Goal: Task Accomplishment & Management: Use online tool/utility

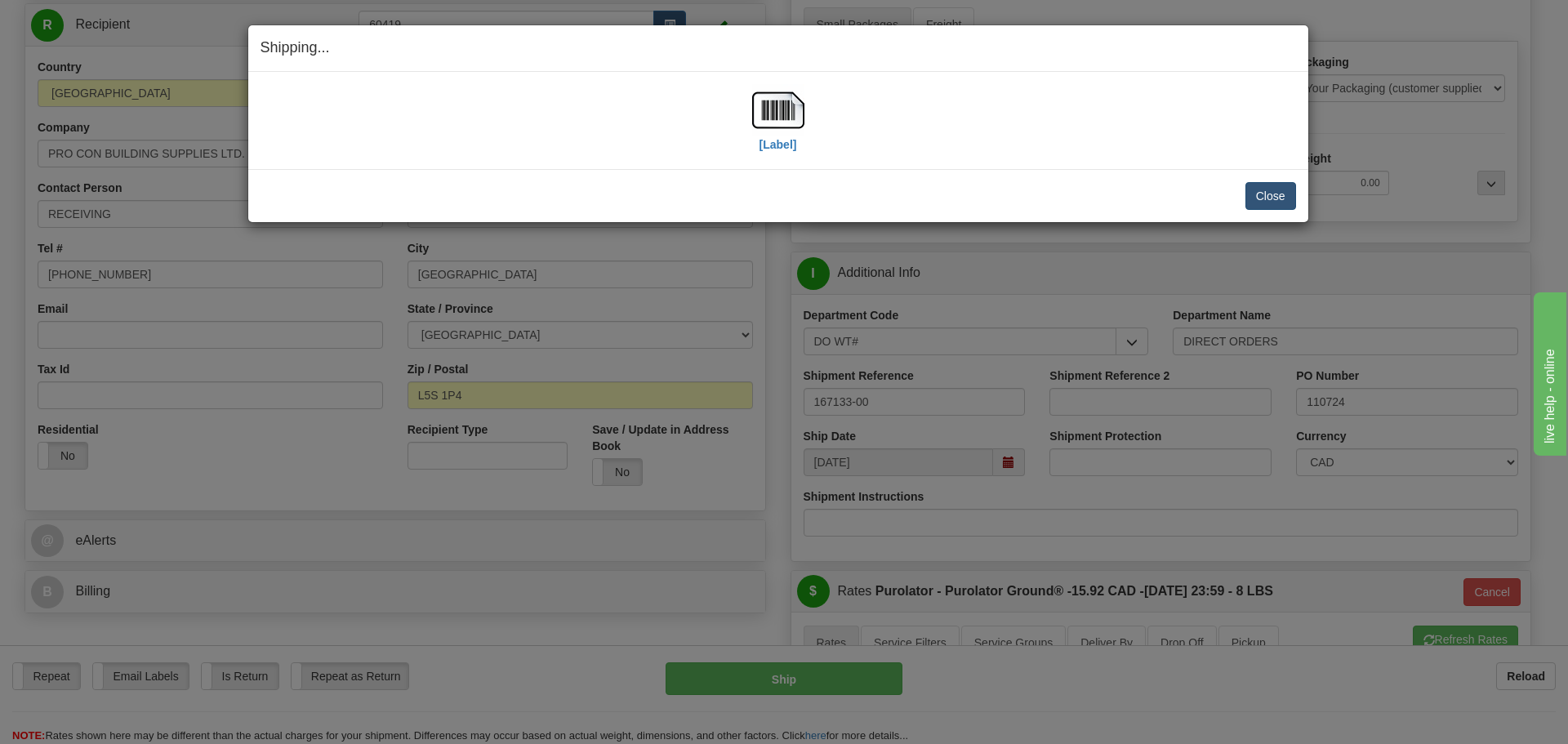
scroll to position [163, 0]
click at [1249, 189] on button "Close" at bounding box center [1270, 196] width 51 height 28
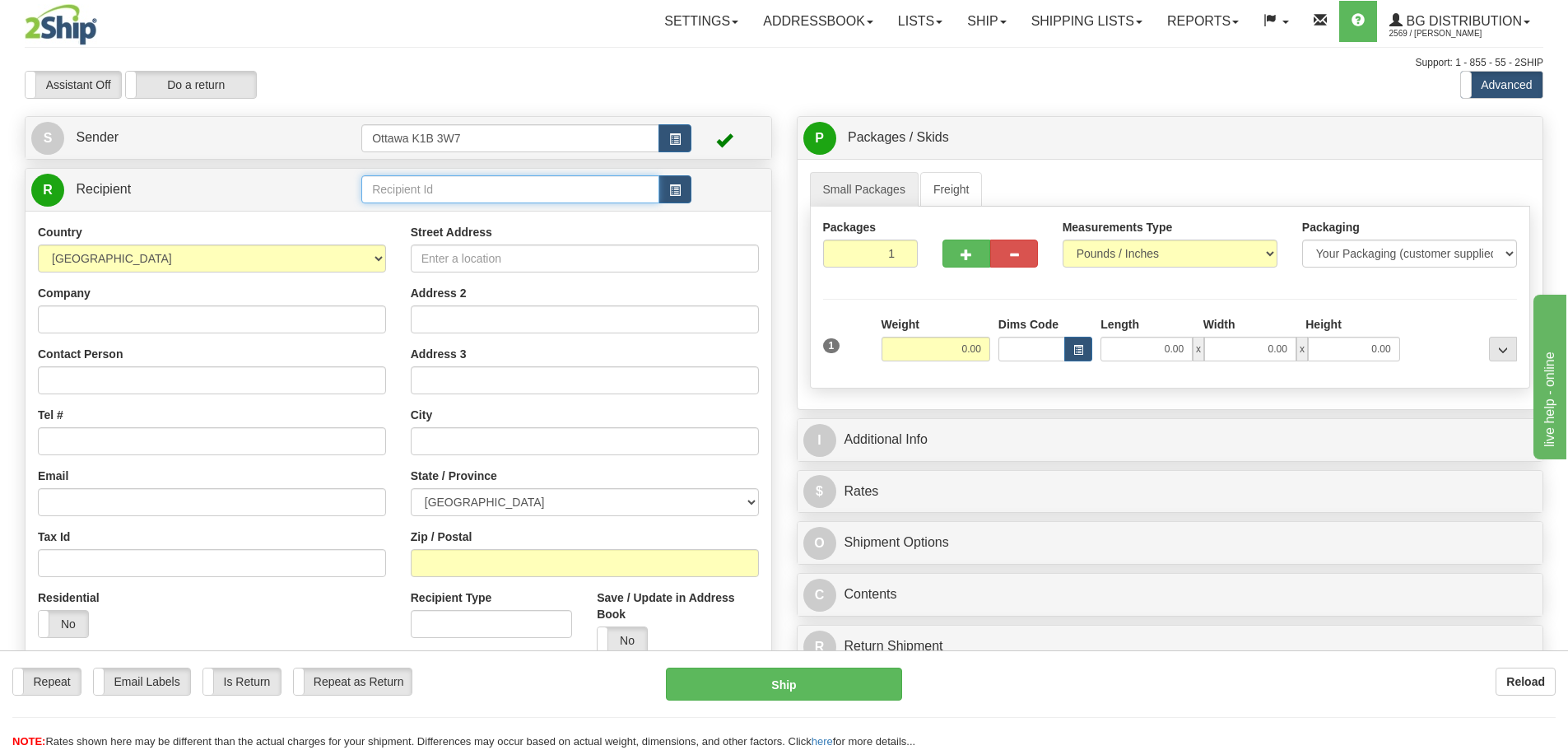
click at [523, 202] on input "text" at bounding box center [510, 189] width 298 height 28
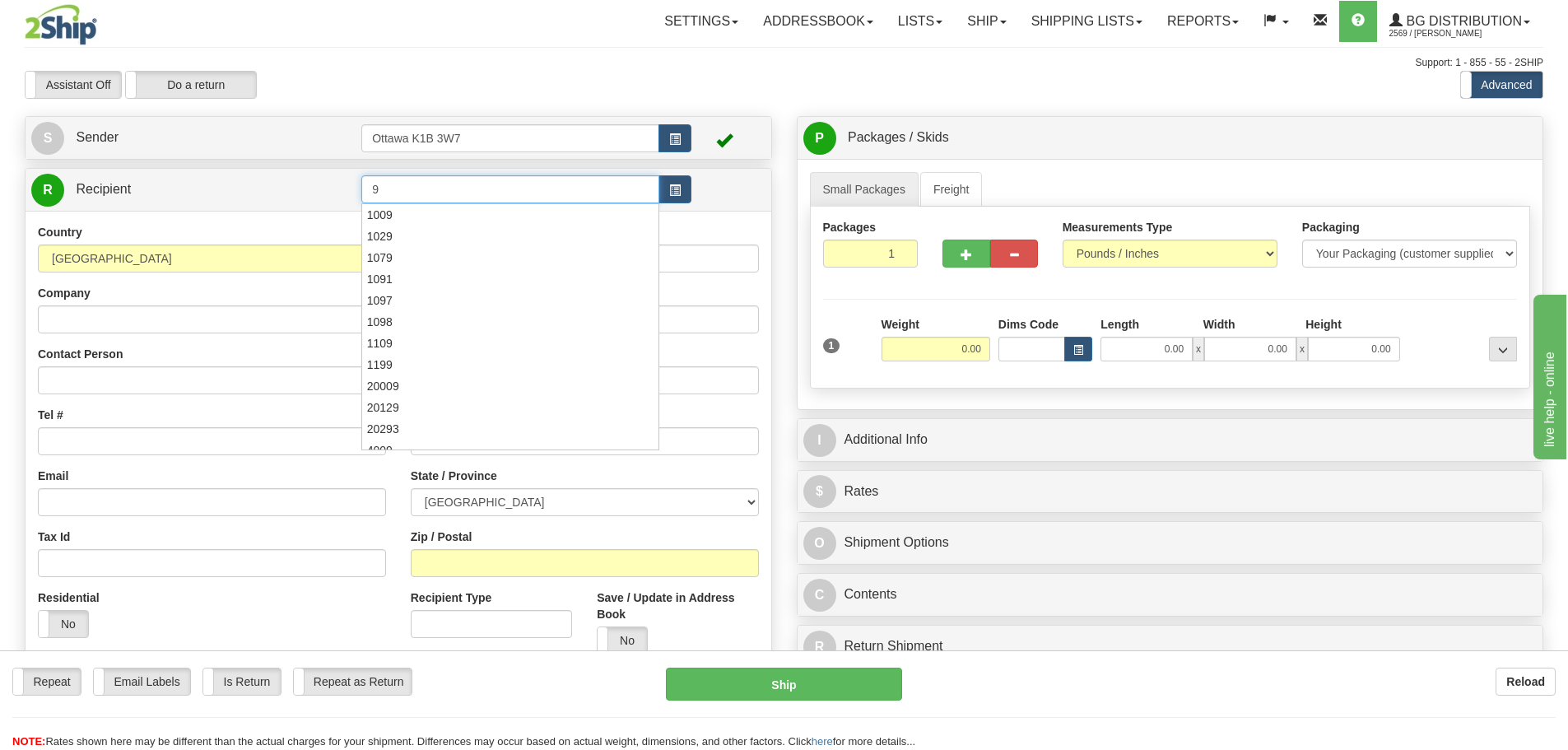
type input "9"
click at [559, 97] on div "Assistant On Assistant Off Do a return Do a return" at bounding box center [334, 85] width 643 height 28
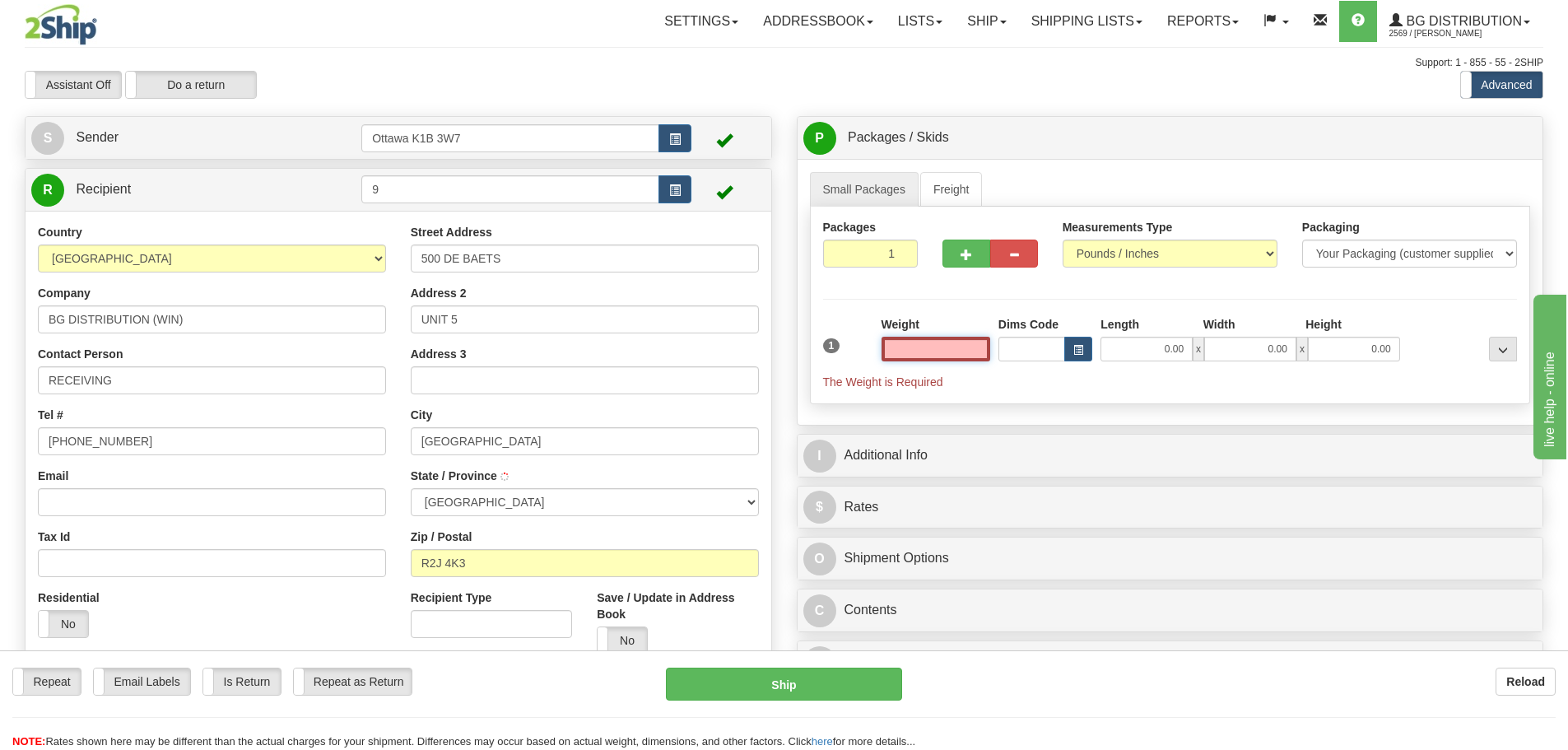
click at [887, 349] on input "text" at bounding box center [936, 349] width 109 height 25
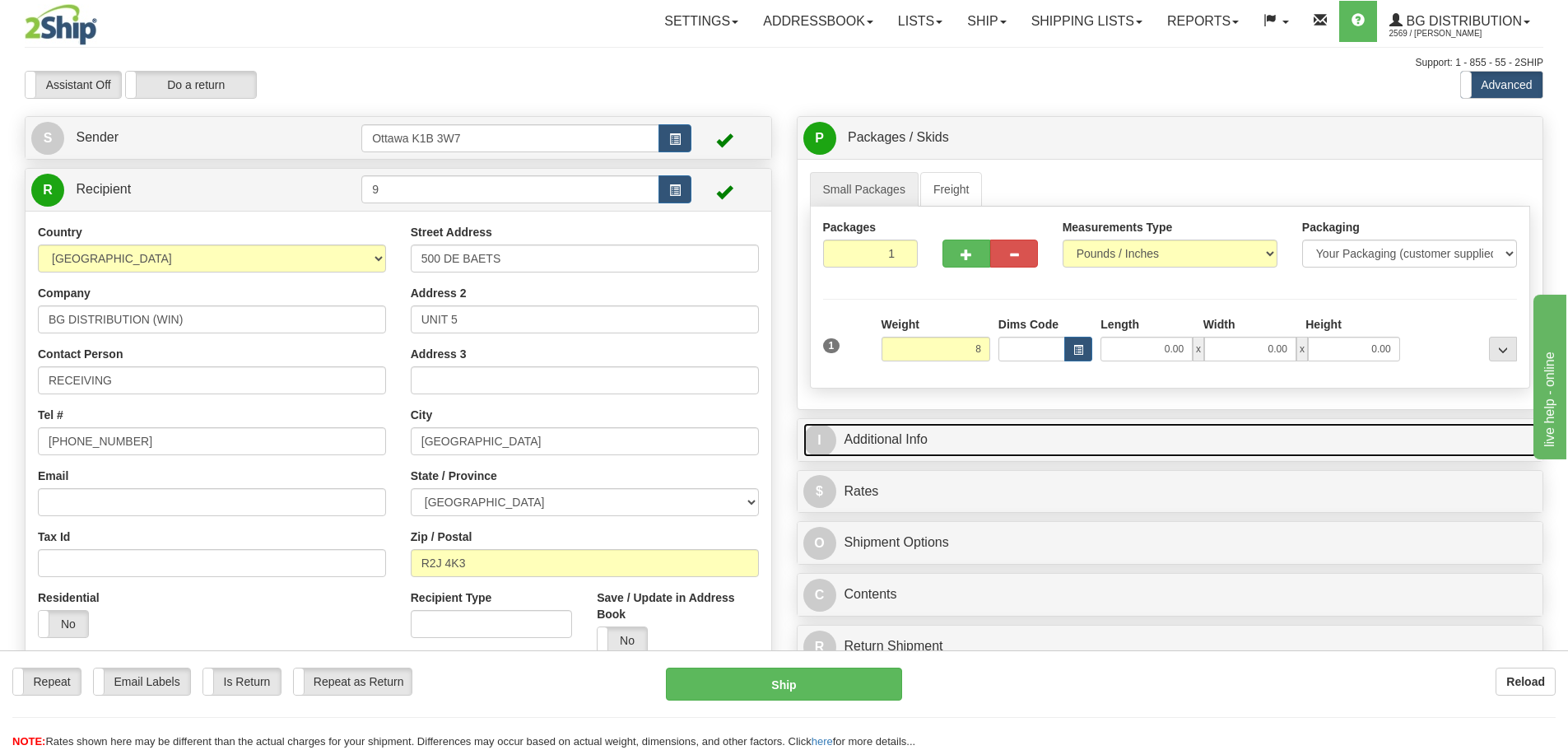
type input "8.00"
click at [1062, 451] on link "I Additional Info" at bounding box center [1170, 440] width 734 height 34
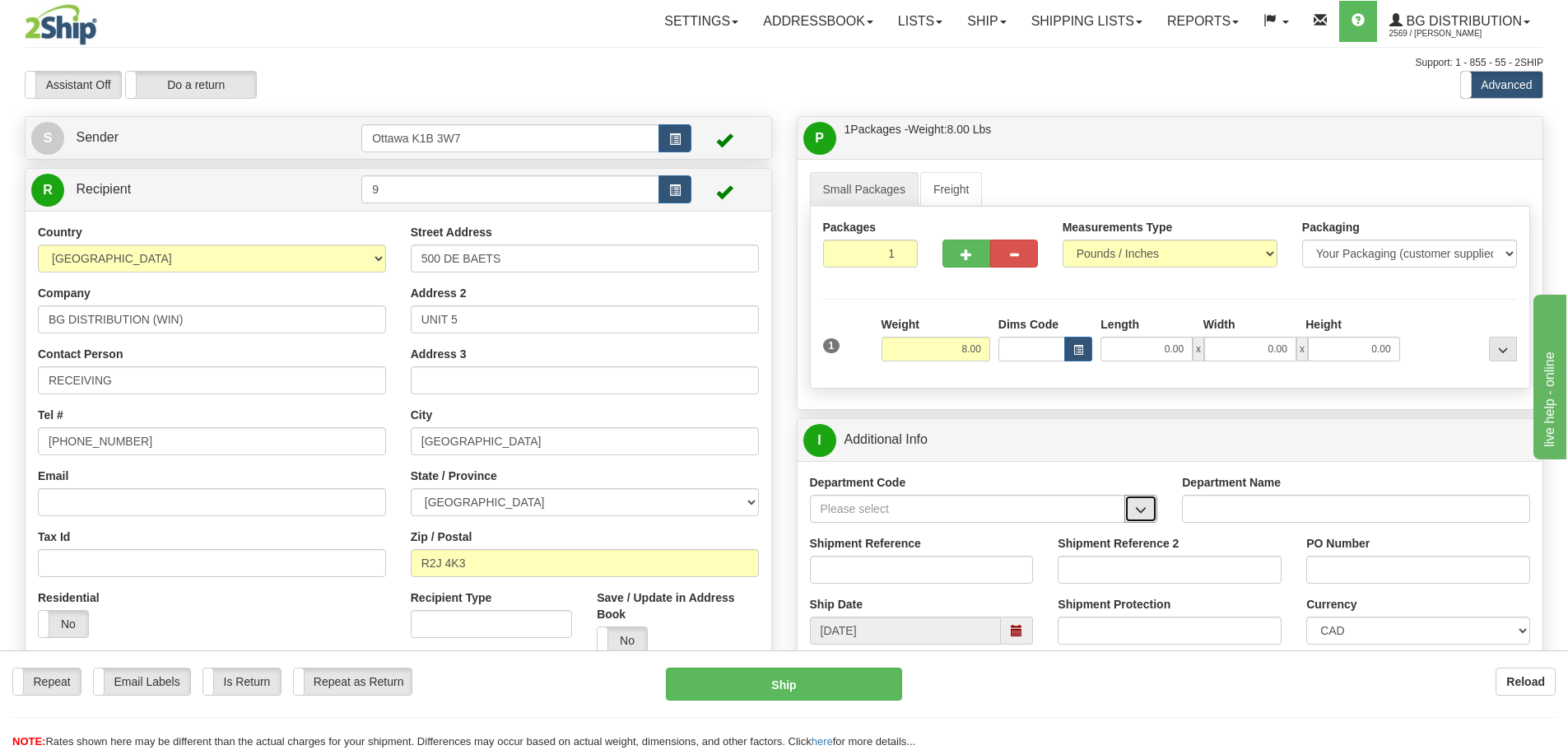
click at [1146, 510] on span "button" at bounding box center [1141, 509] width 12 height 11
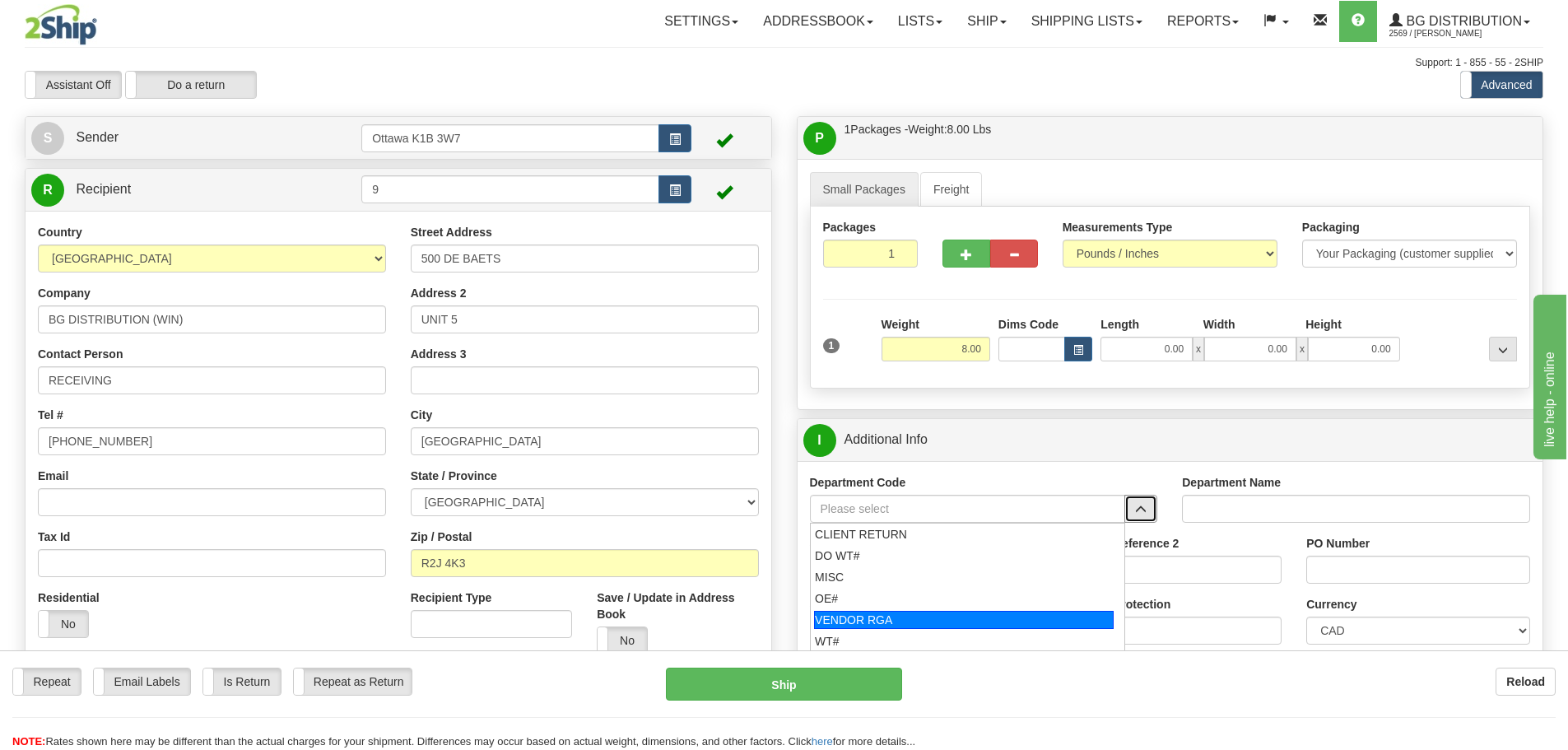
click at [865, 631] on li "WT#" at bounding box center [967, 641] width 315 height 21
type input "WT#"
type input "WAREHOUSE TRANSFERS"
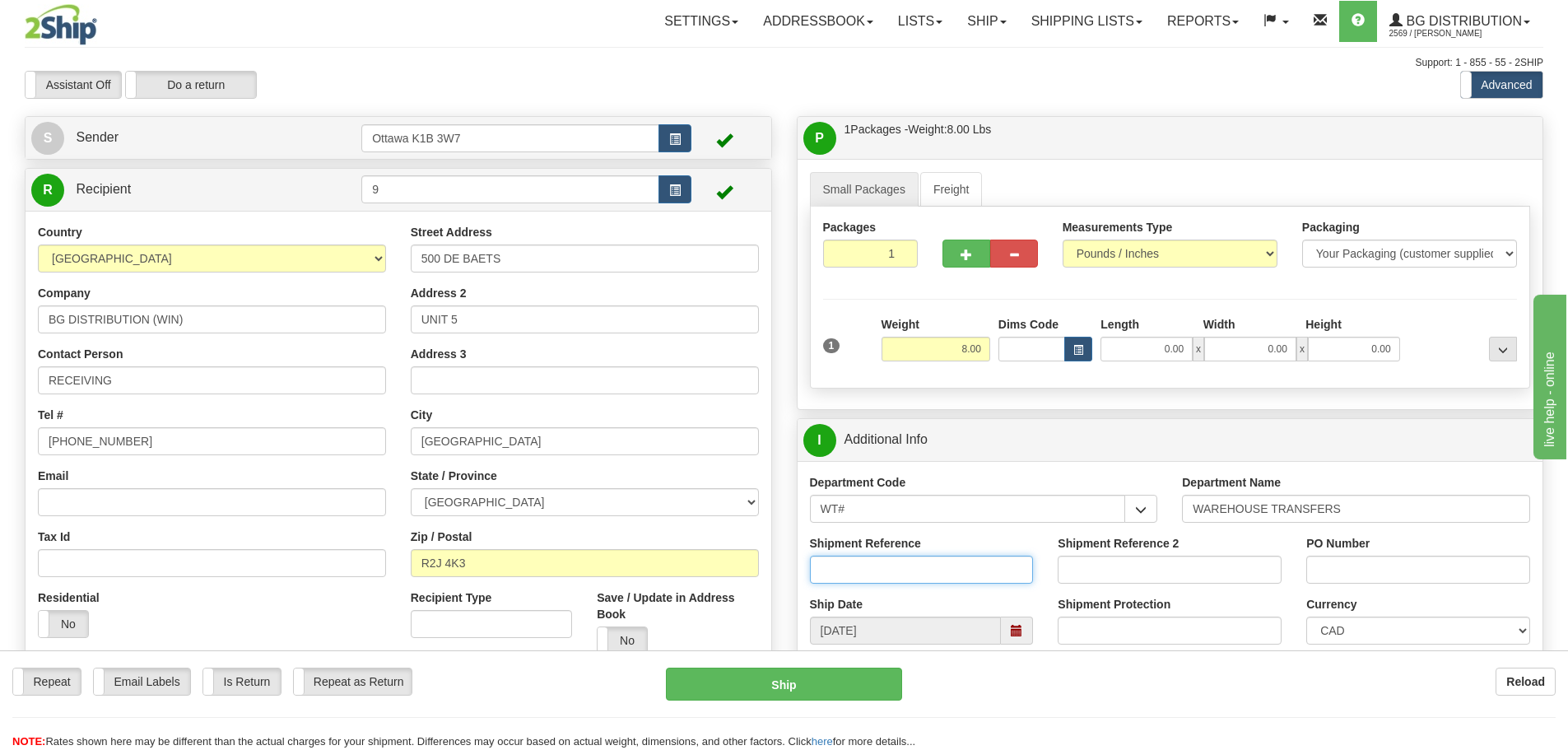
click at [890, 565] on input "Shipment Reference" at bounding box center [921, 569] width 224 height 28
type input "167208-00"
click at [1352, 577] on input "PO Number" at bounding box center [1418, 569] width 224 height 28
type input "N/A"
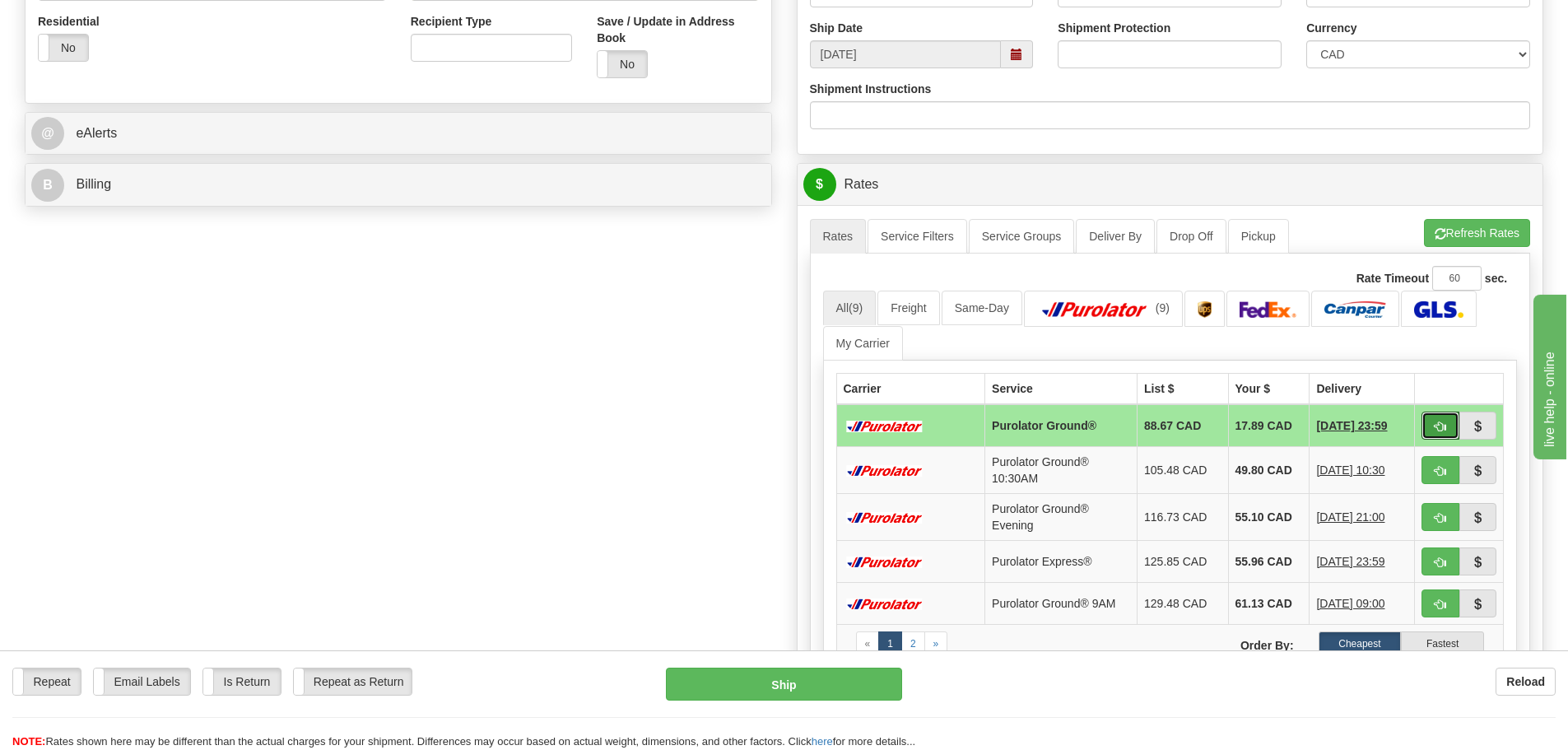
click at [1428, 432] on button "button" at bounding box center [1440, 426] width 38 height 28
type input "260"
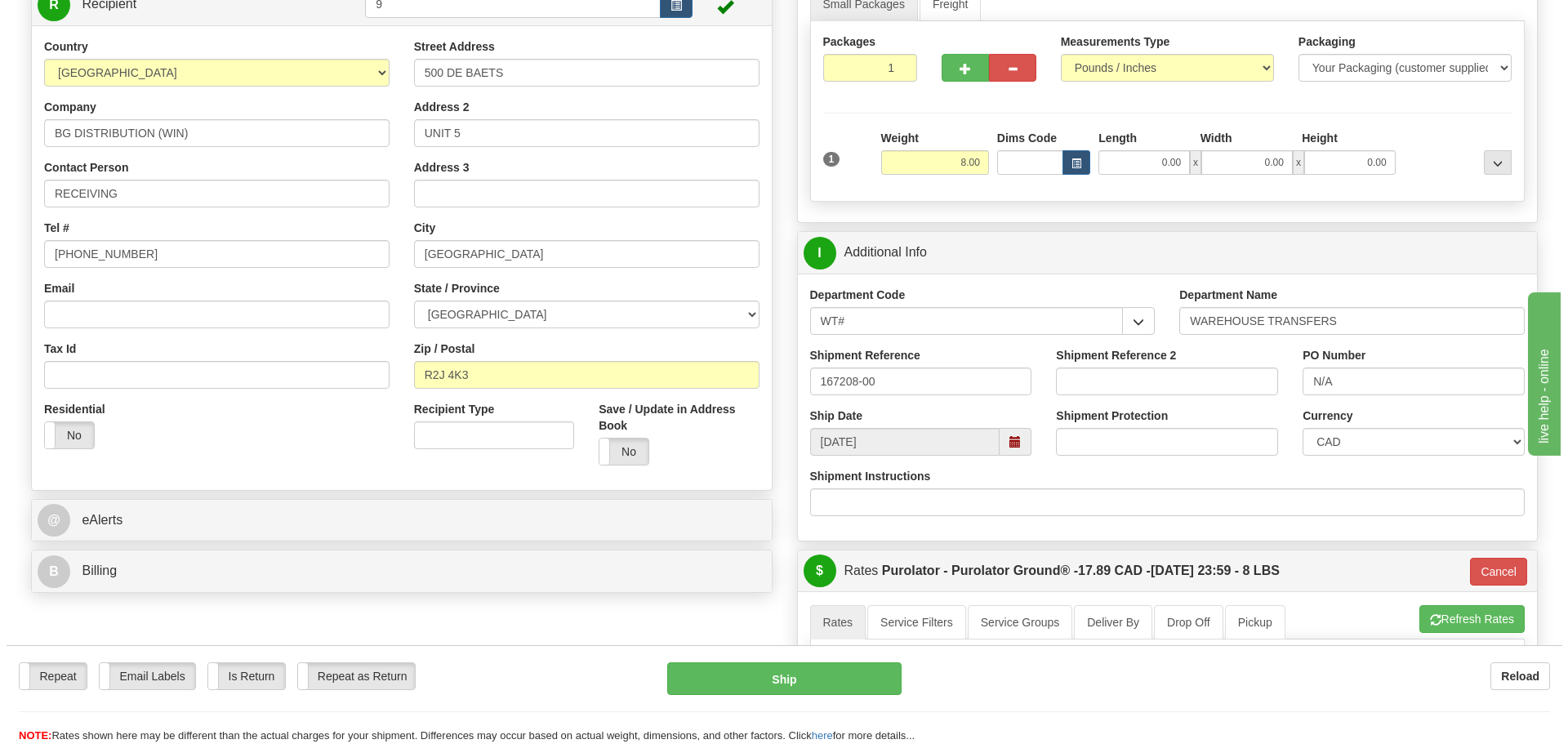
scroll to position [163, 0]
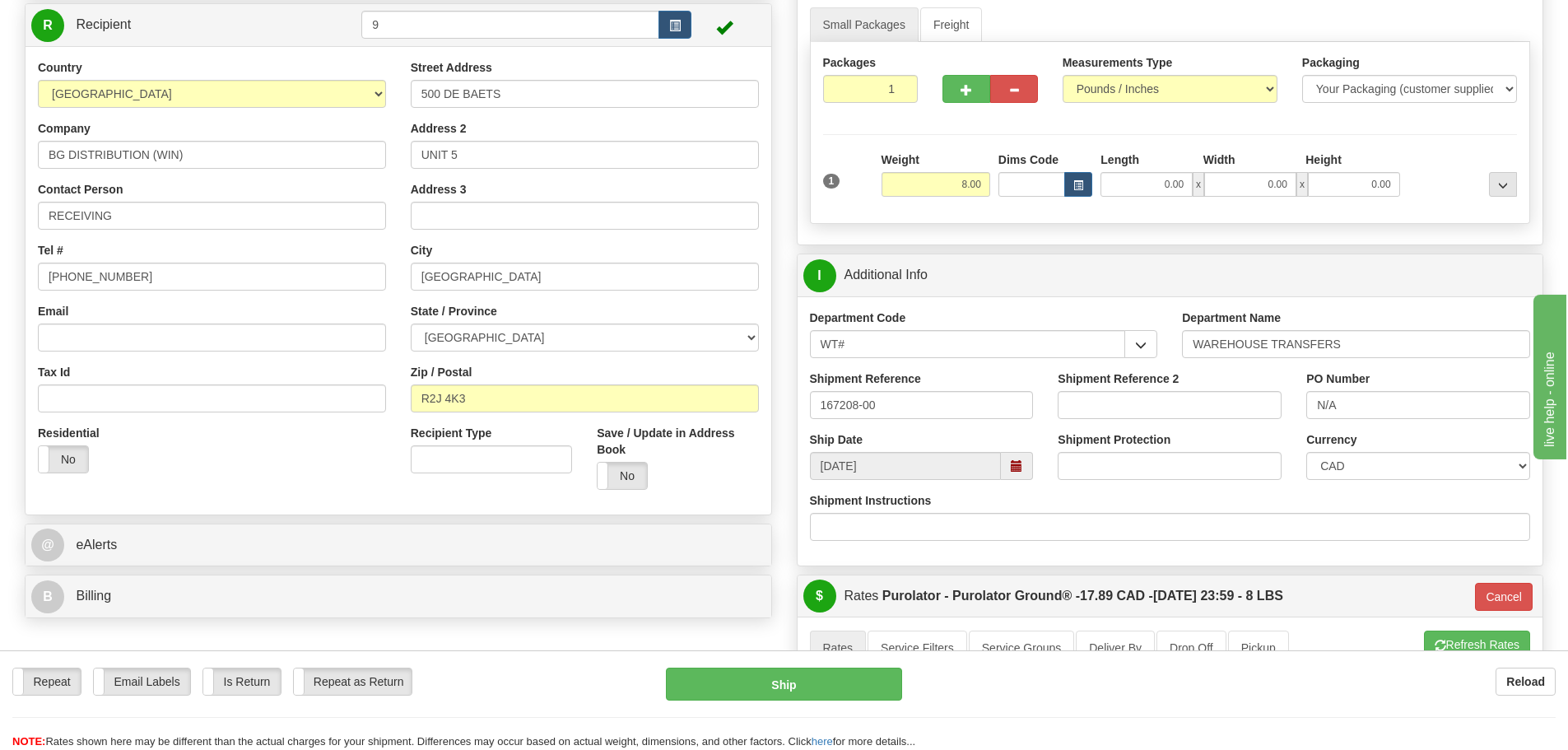
click at [698, 709] on div "Repeat Repeat Email Labels Email Labels Edit Is Return Is Return Repeat as Retu…" at bounding box center [784, 710] width 1568 height 83
click at [701, 703] on div "Repeat Repeat Email Labels Email Labels Edit Is Return Is Return Repeat as Retu…" at bounding box center [784, 710] width 1568 height 83
click at [702, 697] on button "Ship" at bounding box center [784, 685] width 236 height 33
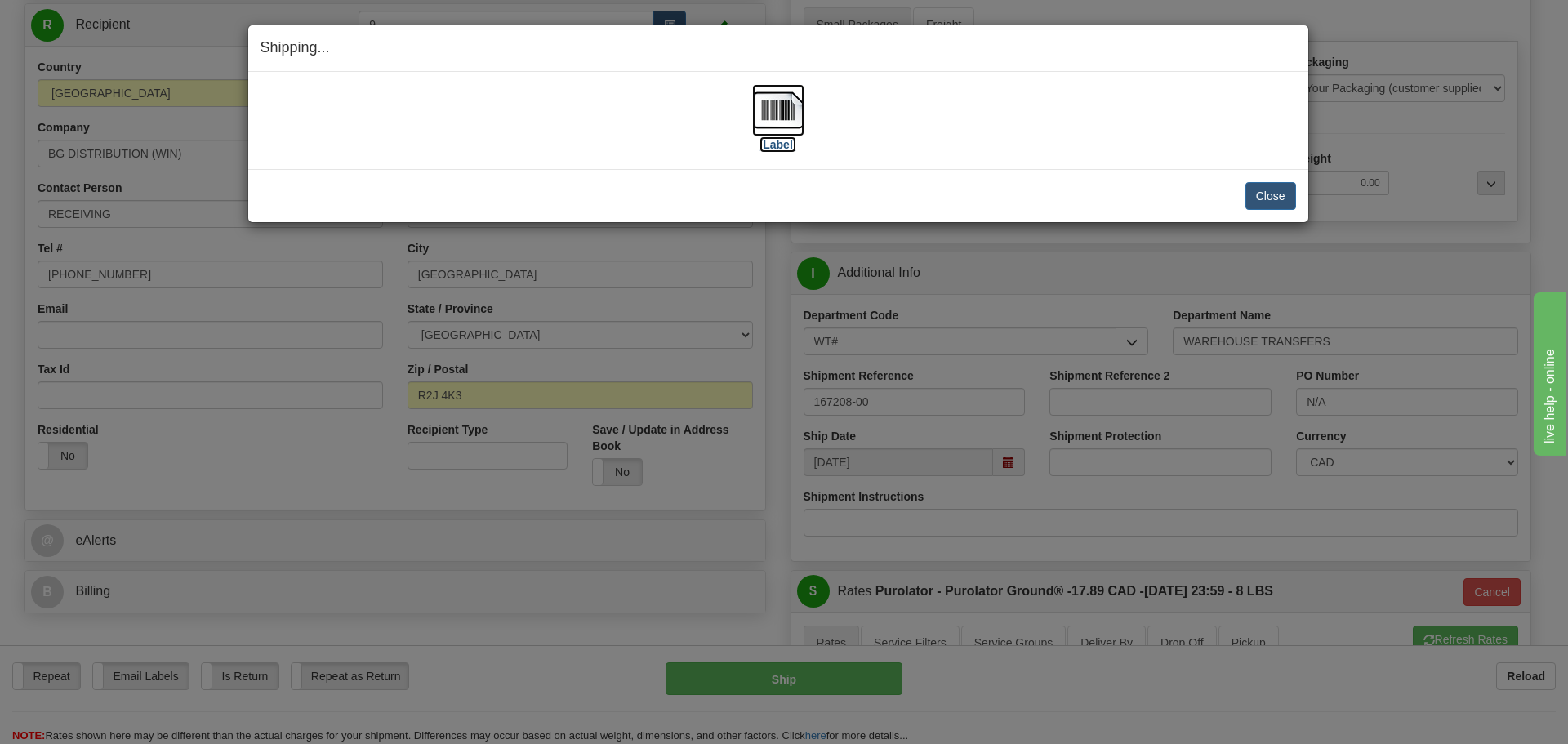
click at [774, 148] on label "[Label]" at bounding box center [777, 144] width 37 height 16
